Goal: Check status: Check status

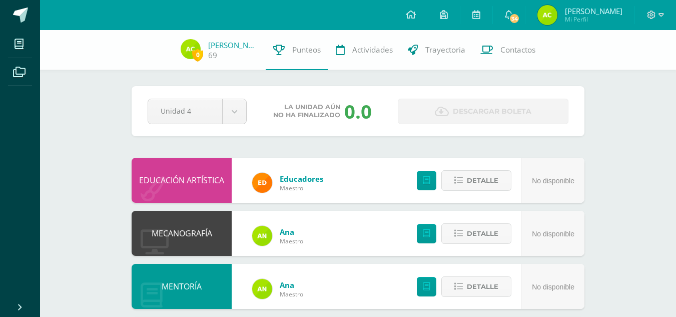
scroll to position [38, 0]
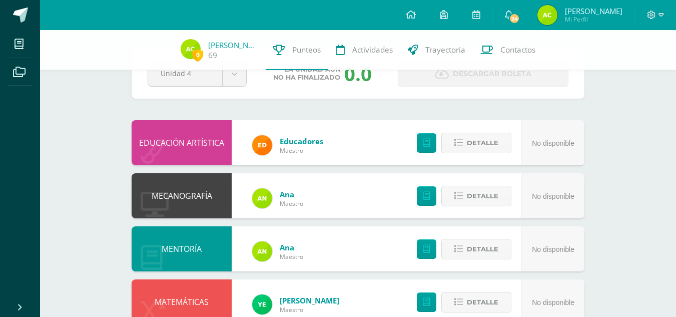
drag, startPoint x: 360, startPoint y: 111, endPoint x: 237, endPoint y: 110, distance: 123.1
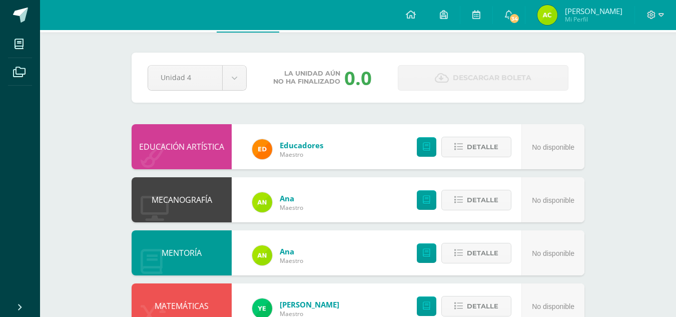
scroll to position [0, 0]
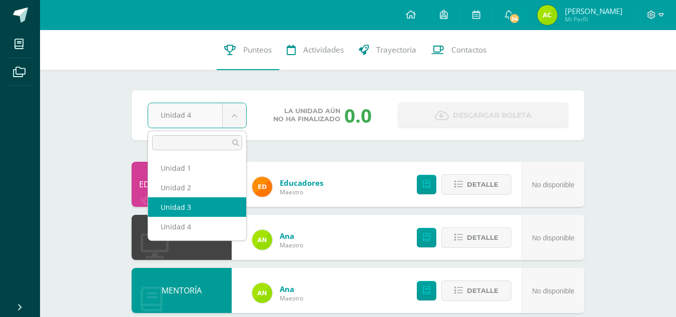
select select "Unidad 3"
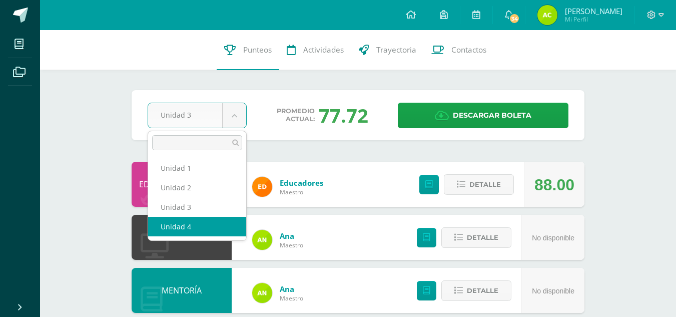
select select "Unidad 4"
